Goal: Check status: Check status

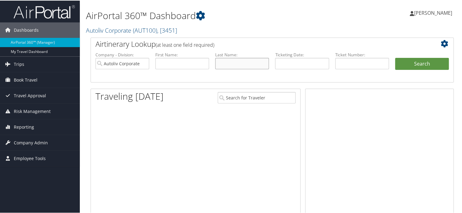
click at [255, 64] on input "text" at bounding box center [242, 62] width 54 height 11
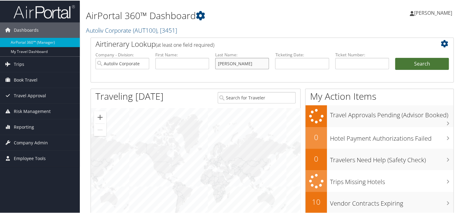
type input "Dominguez"
click at [435, 63] on button "Search" at bounding box center [422, 63] width 54 height 12
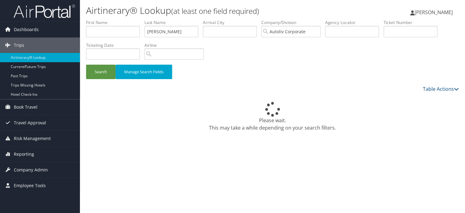
click at [326, 80] on div "Search Manage Search Fields" at bounding box center [272, 74] width 382 height 21
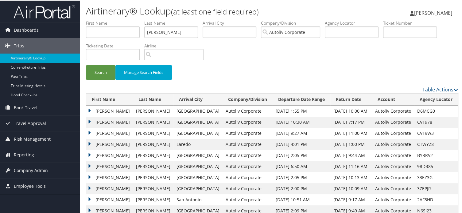
click at [89, 132] on td "DAVID IAN" at bounding box center [109, 132] width 47 height 11
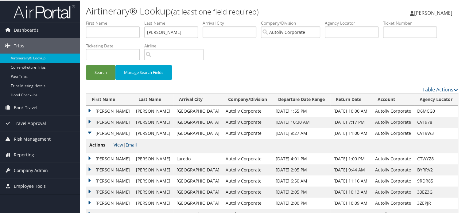
click at [116, 143] on link "View" at bounding box center [119, 144] width 10 height 6
click at [89, 122] on td "DAVID IAN" at bounding box center [109, 121] width 47 height 11
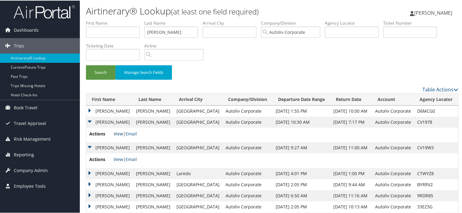
click at [119, 133] on link "View" at bounding box center [119, 133] width 10 height 6
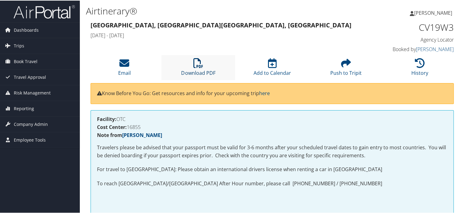
click at [202, 66] on icon at bounding box center [198, 62] width 10 height 10
click at [199, 66] on icon at bounding box center [198, 62] width 10 height 10
